Goal: Information Seeking & Learning: Check status

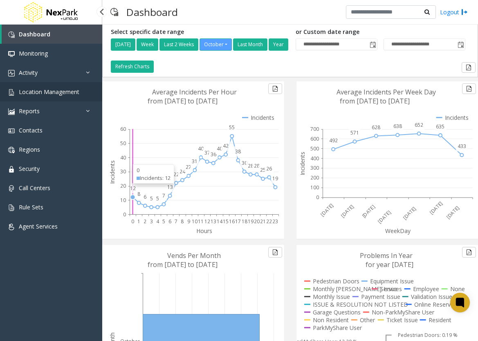
click at [42, 96] on link "Location Management" at bounding box center [51, 91] width 102 height 19
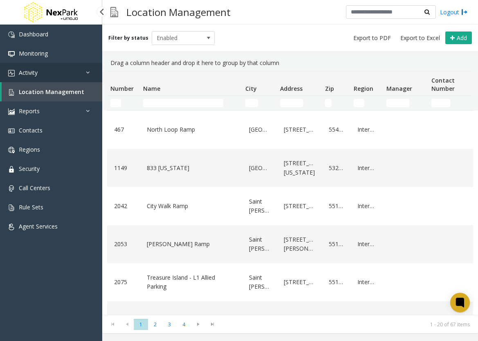
click at [41, 68] on link "Activity" at bounding box center [51, 72] width 102 height 19
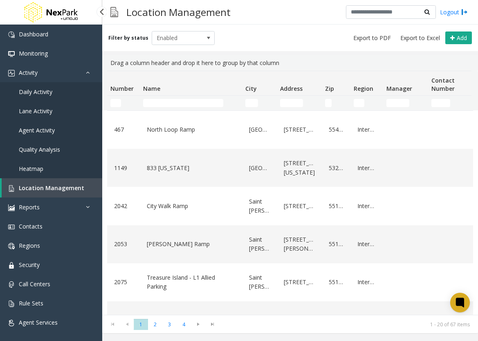
click at [74, 94] on link "Daily Activity" at bounding box center [51, 91] width 102 height 19
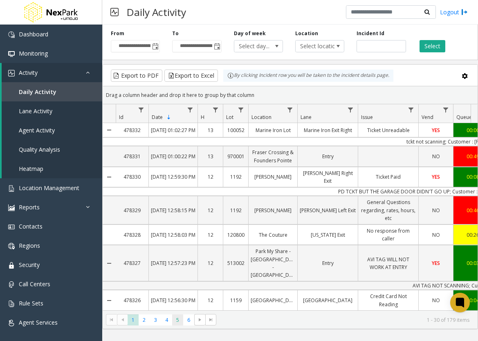
click at [175, 316] on span "5" at bounding box center [177, 319] width 11 height 11
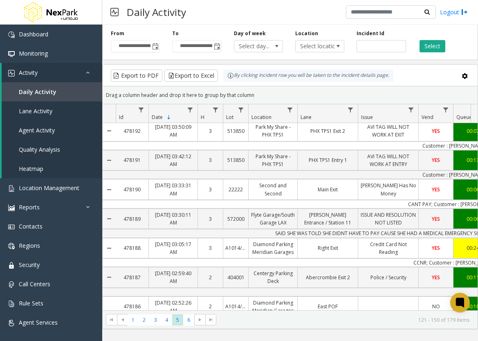
scroll to position [635, 0]
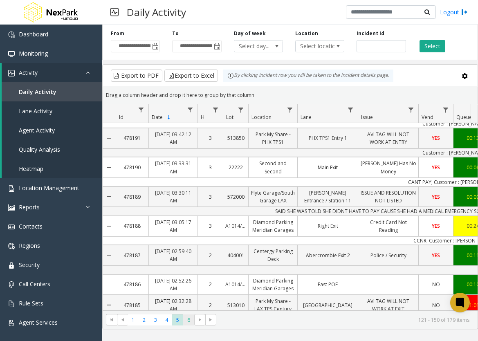
click at [186, 316] on span "6" at bounding box center [188, 319] width 11 height 11
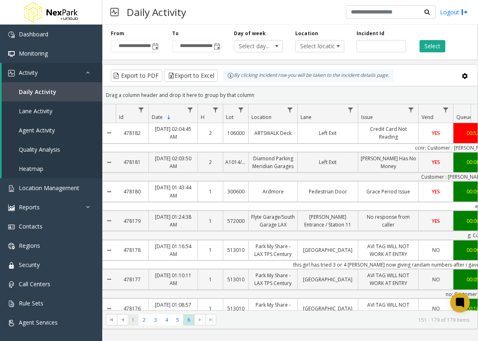
click at [137, 323] on span "1" at bounding box center [133, 319] width 11 height 11
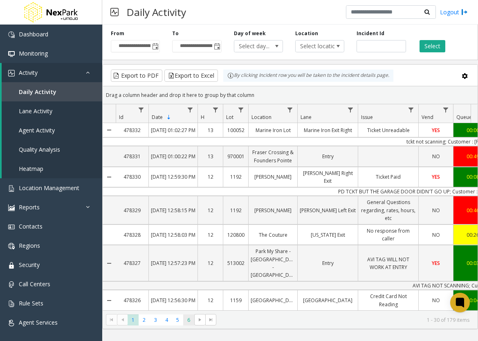
click at [184, 321] on span "6" at bounding box center [188, 319] width 11 height 11
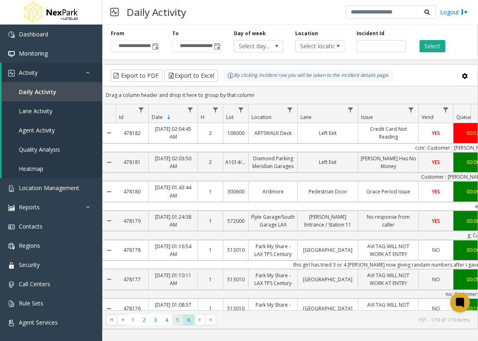
click at [174, 322] on span "5" at bounding box center [177, 319] width 11 height 11
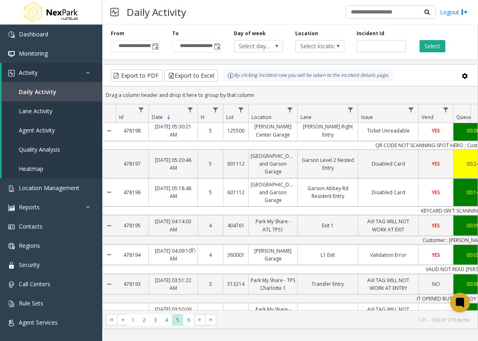
scroll to position [390, 0]
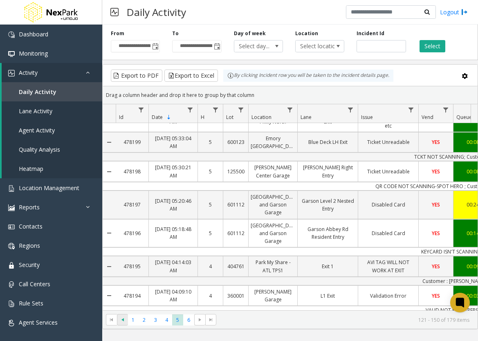
click at [121, 319] on span "Go to the previous page" at bounding box center [122, 319] width 7 height 7
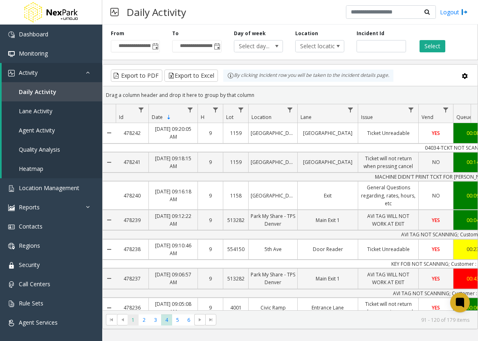
click at [133, 319] on span "1" at bounding box center [133, 319] width 11 height 11
